Goal: Check status: Check status

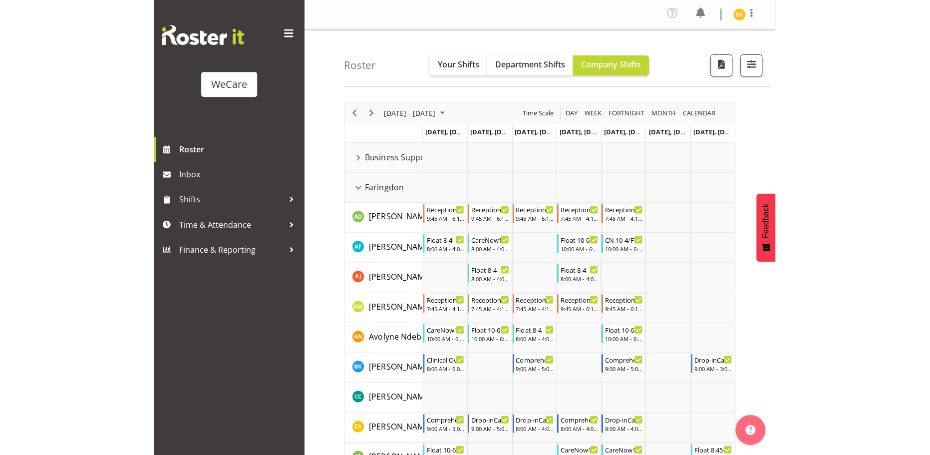
scroll to position [506, 0]
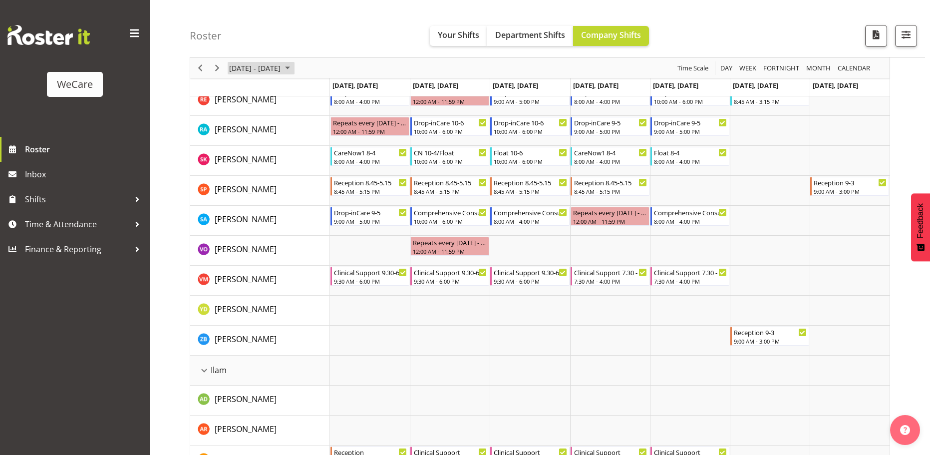
click at [293, 73] on span "October 06 - 12, 2025" at bounding box center [287, 68] width 12 height 12
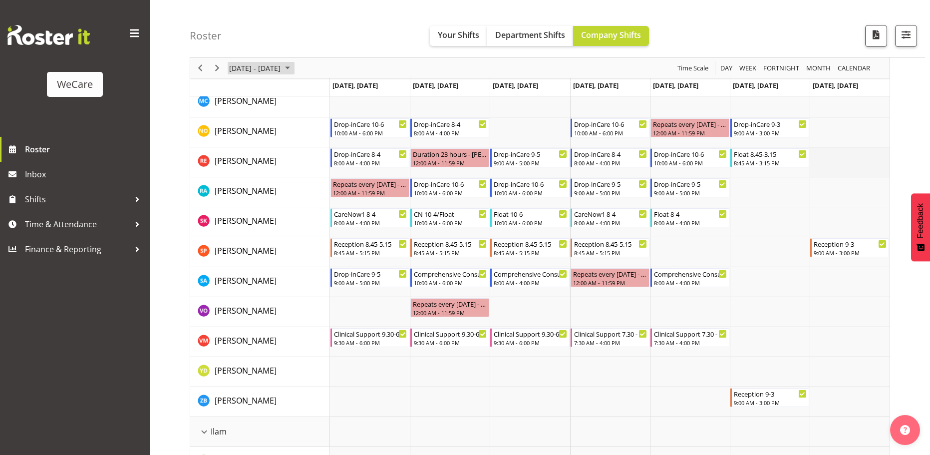
scroll to position [399, 0]
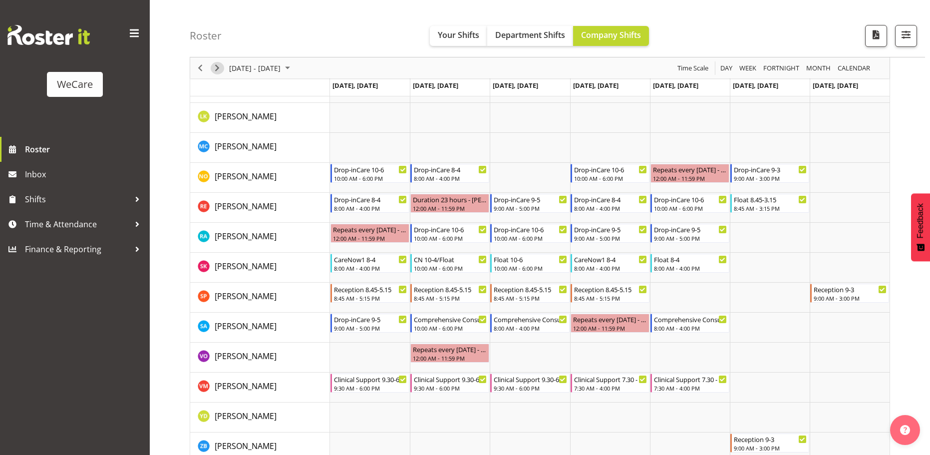
click at [219, 69] on span "Next" at bounding box center [217, 68] width 12 height 12
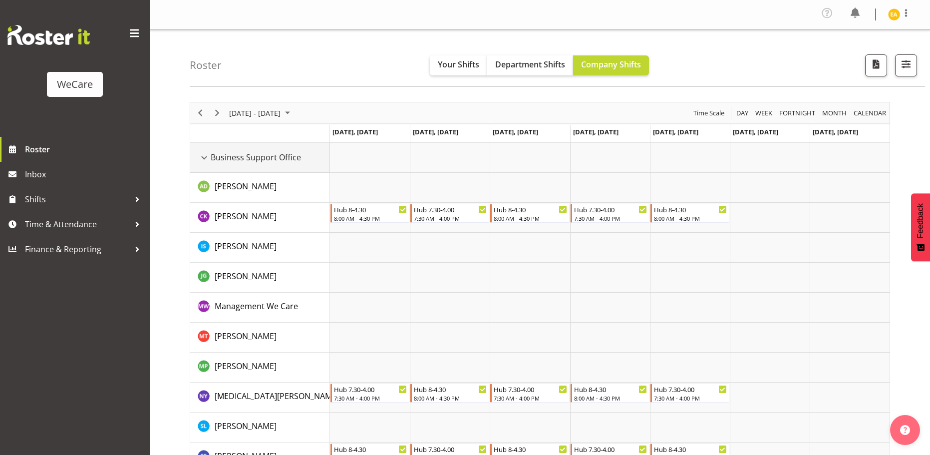
click at [209, 152] on div "Business Support Office resource" at bounding box center [204, 157] width 13 height 13
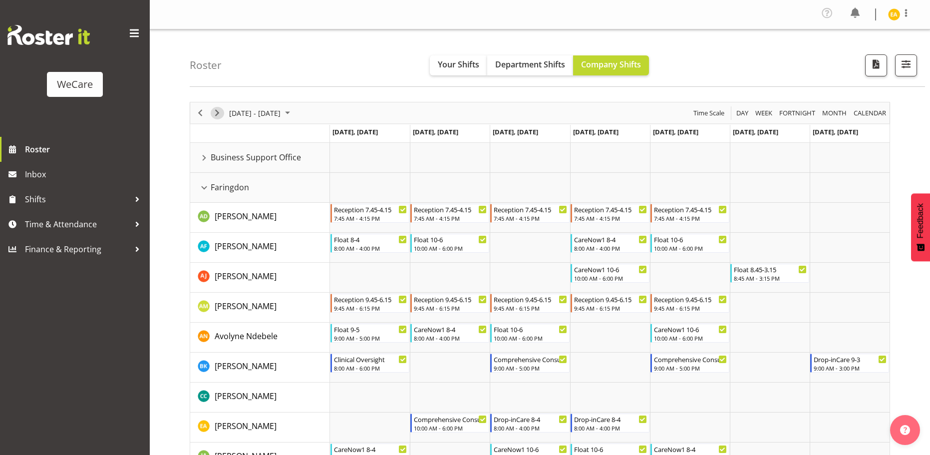
click at [213, 114] on span "Next" at bounding box center [217, 113] width 12 height 12
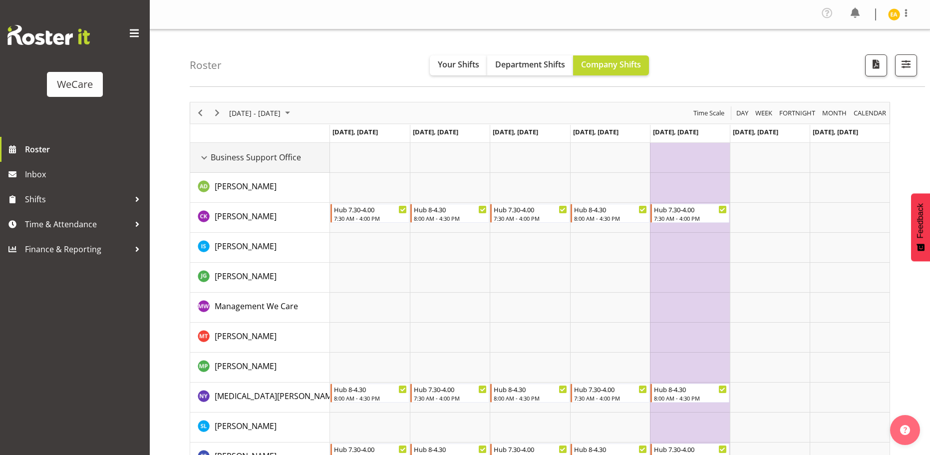
click at [208, 157] on div "Business Support Office resource" at bounding box center [204, 157] width 13 height 13
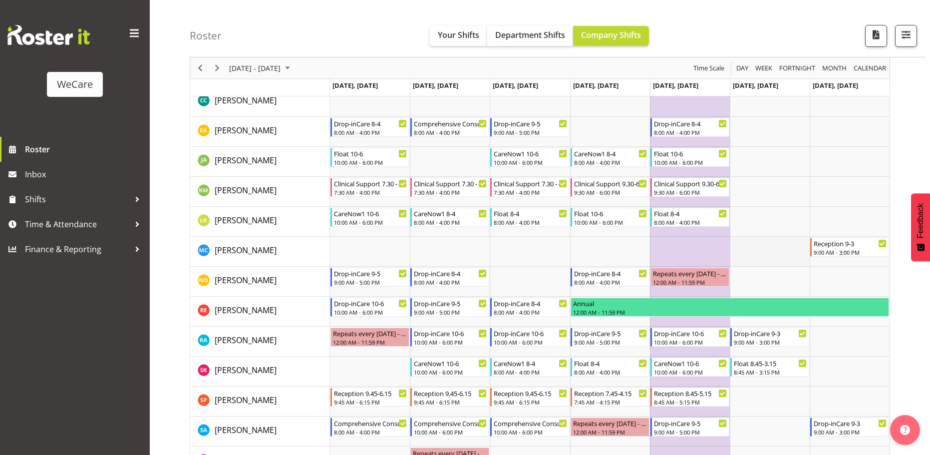
scroll to position [299, 0]
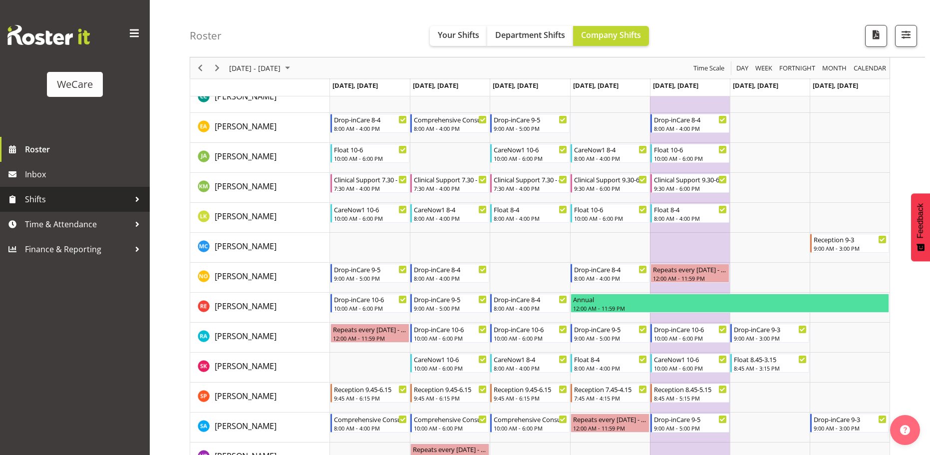
click at [129, 192] on span "Shifts" at bounding box center [77, 199] width 105 height 15
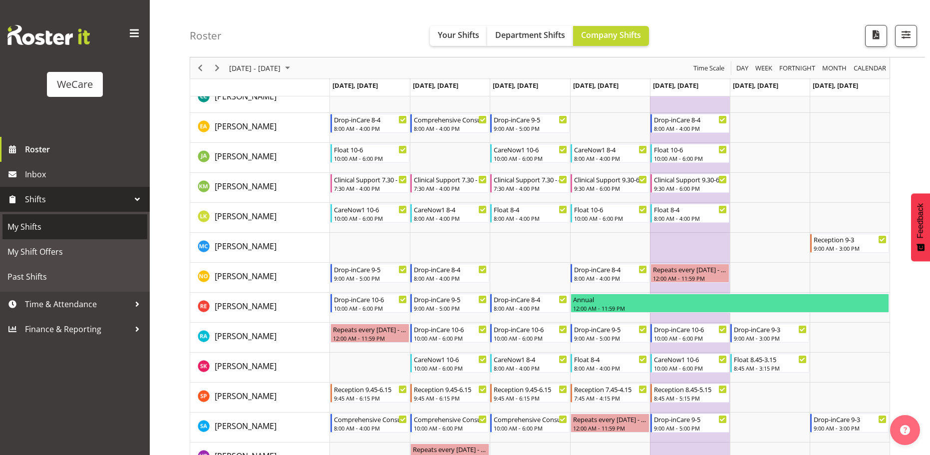
click at [25, 225] on span "My Shifts" at bounding box center [74, 226] width 135 height 15
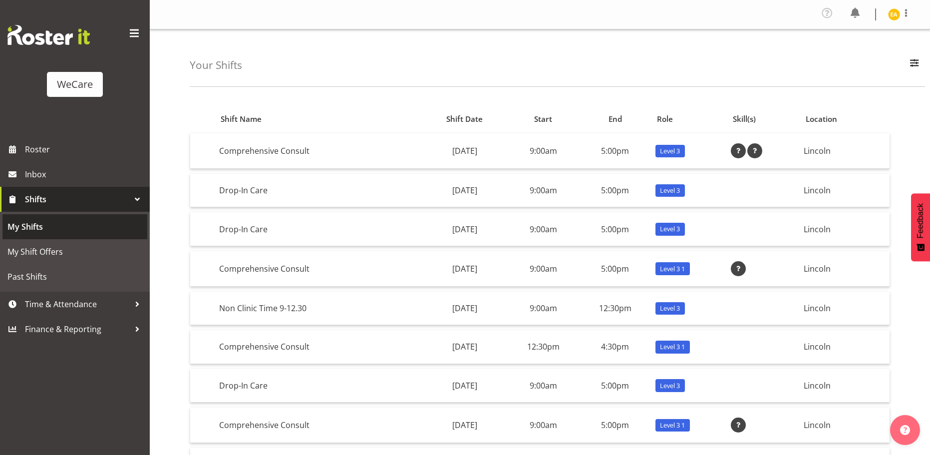
click at [30, 227] on span "My Shifts" at bounding box center [74, 226] width 135 height 15
click at [25, 231] on span "My Shifts" at bounding box center [74, 226] width 135 height 15
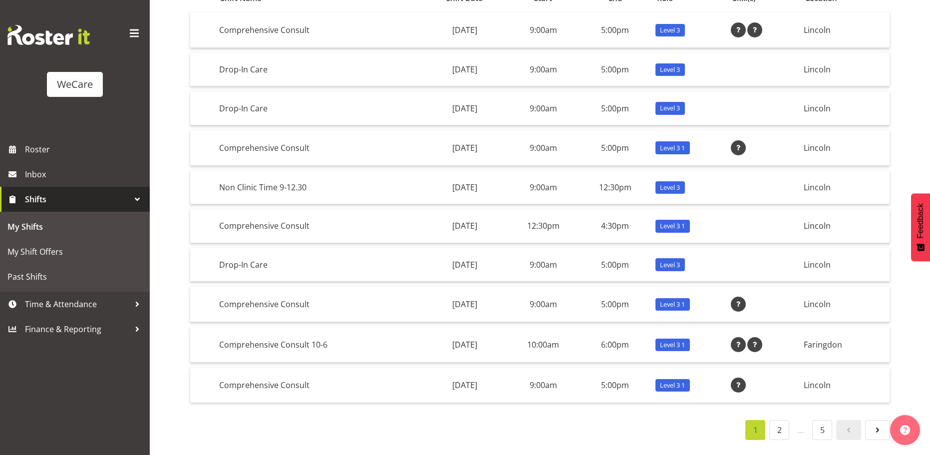
scroll to position [133, 0]
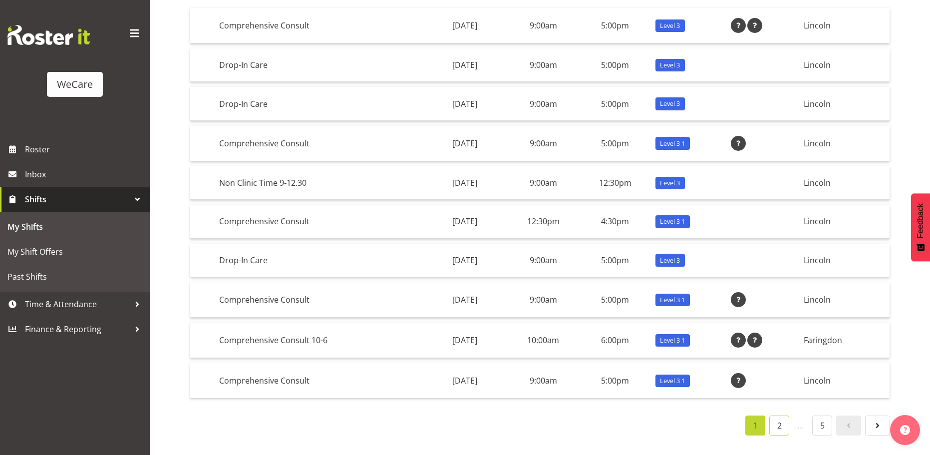
click at [777, 415] on link "2" at bounding box center [779, 425] width 20 height 20
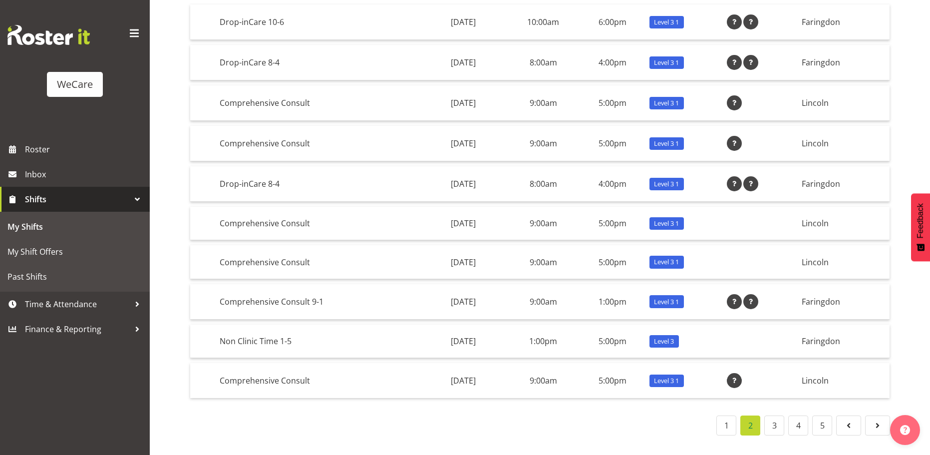
scroll to position [136, 0]
click at [773, 420] on link "3" at bounding box center [774, 425] width 20 height 20
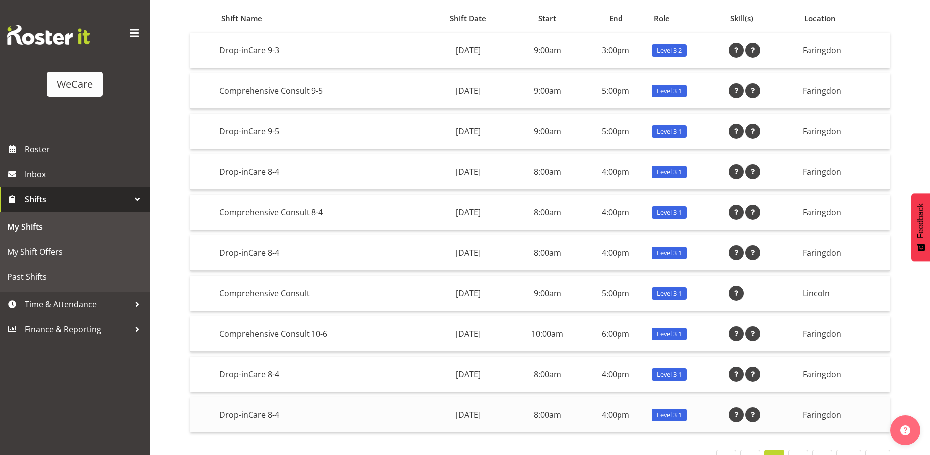
scroll to position [142, 0]
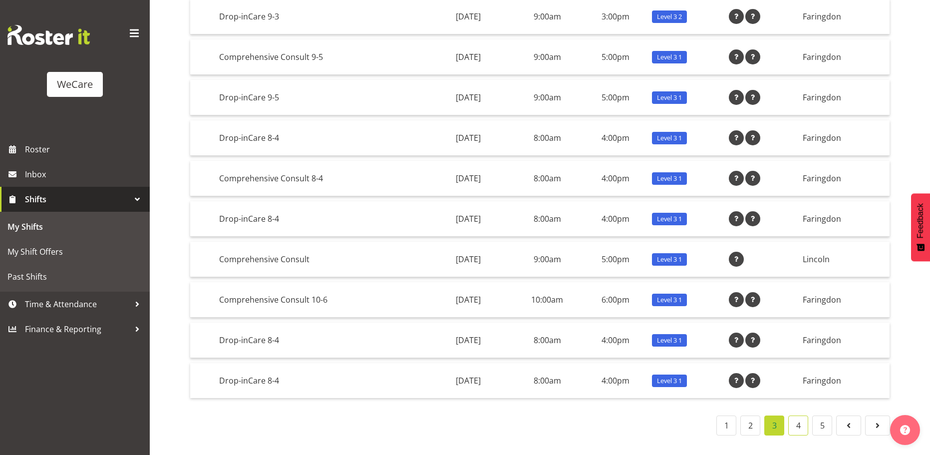
click at [797, 418] on link "4" at bounding box center [798, 425] width 20 height 20
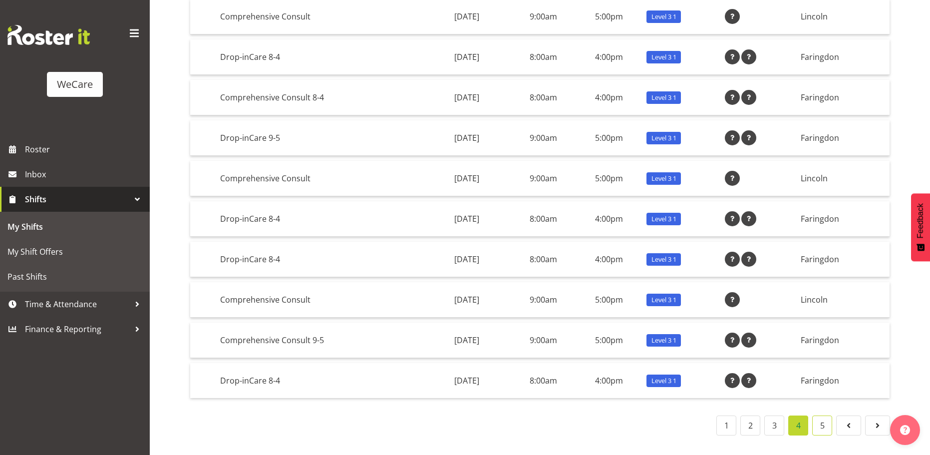
click at [825, 417] on link "5" at bounding box center [822, 425] width 20 height 20
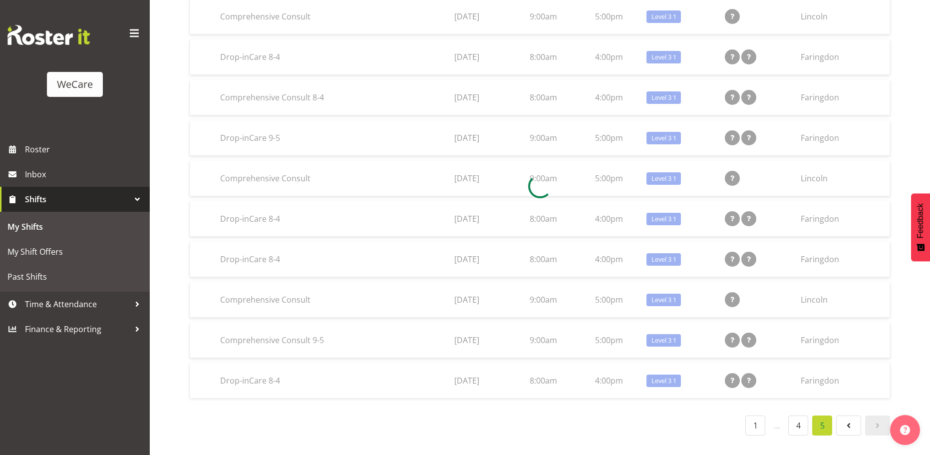
scroll to position [46, 0]
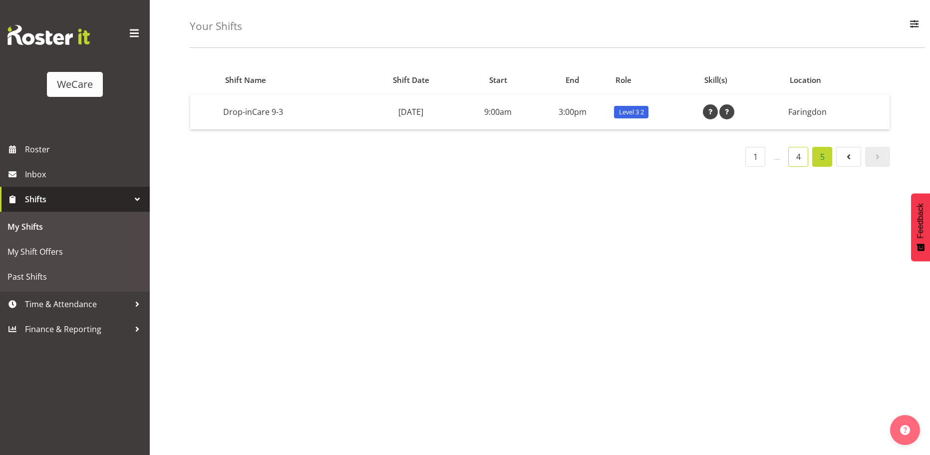
click at [799, 153] on link "4" at bounding box center [798, 157] width 20 height 20
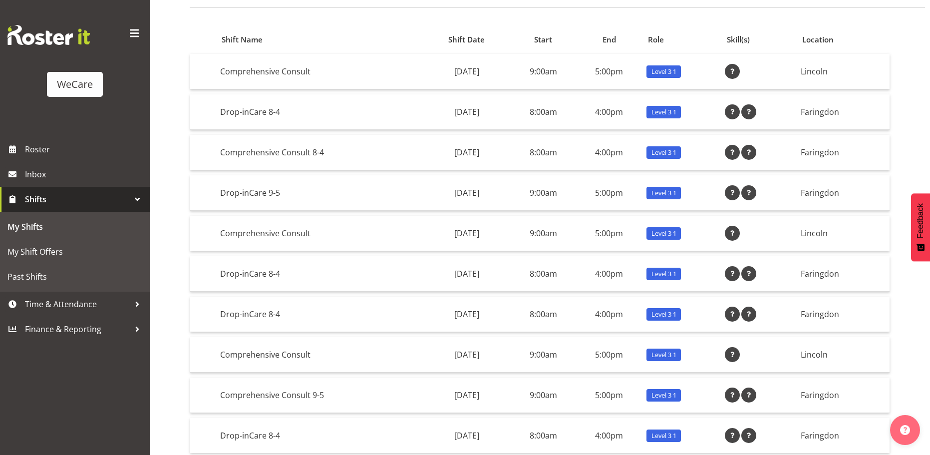
scroll to position [142, 0]
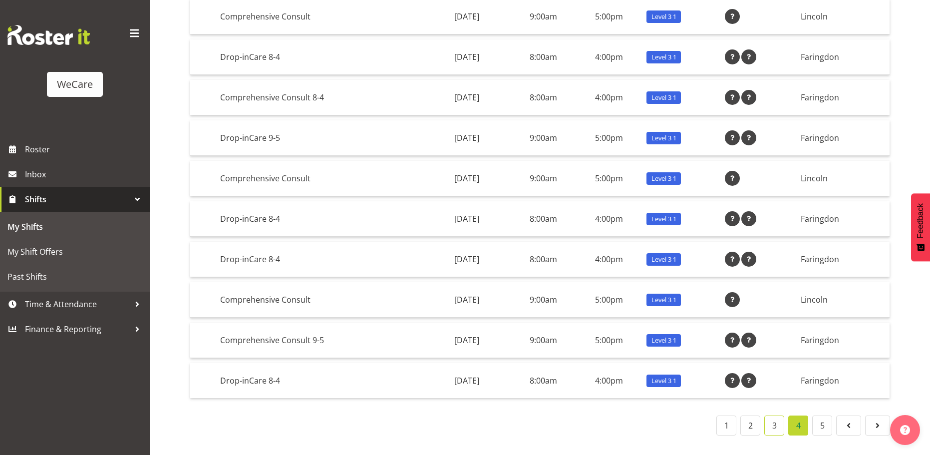
click at [774, 415] on link "3" at bounding box center [774, 425] width 20 height 20
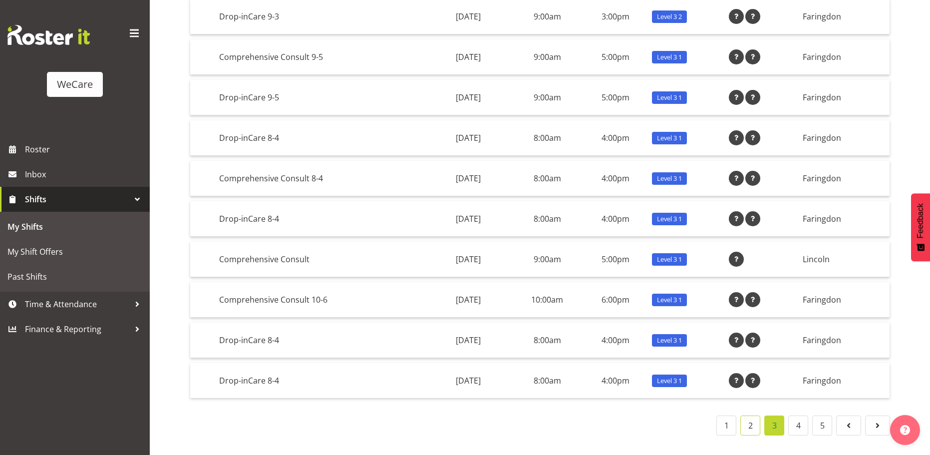
click at [751, 416] on link "2" at bounding box center [750, 425] width 20 height 20
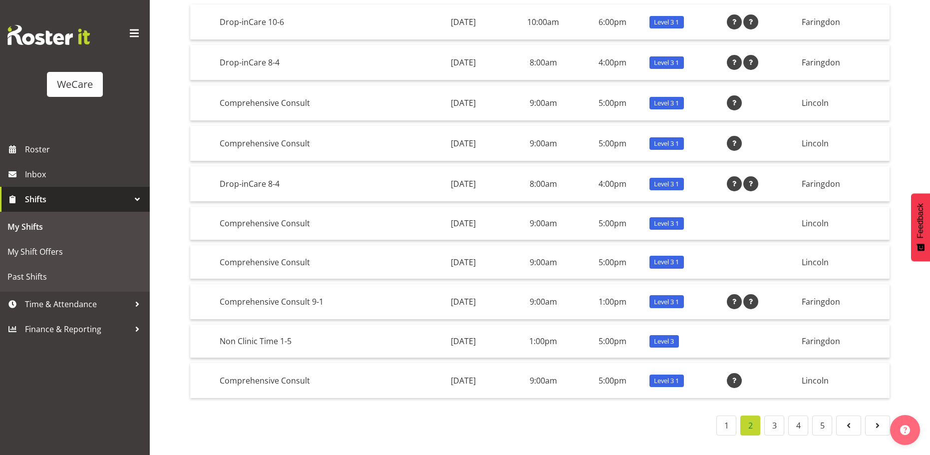
scroll to position [136, 0]
click at [719, 415] on link "1" at bounding box center [726, 425] width 20 height 20
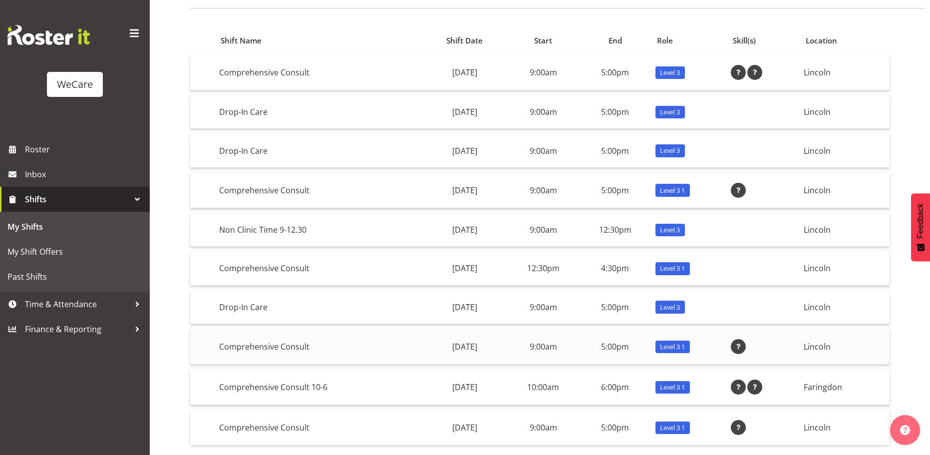
scroll to position [0, 0]
